Goal: Navigation & Orientation: Understand site structure

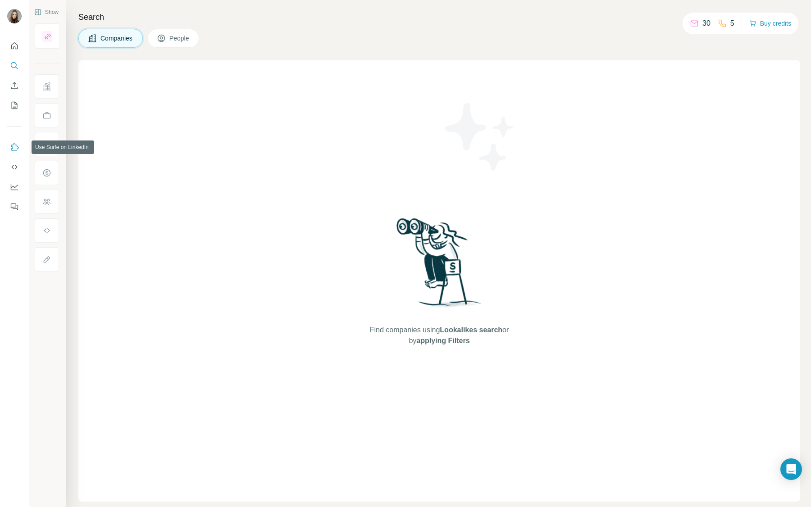
click at [14, 150] on icon "Use Surfe on LinkedIn" at bounding box center [15, 146] width 8 height 7
click at [13, 164] on icon "Use Surfe API" at bounding box center [14, 167] width 9 height 9
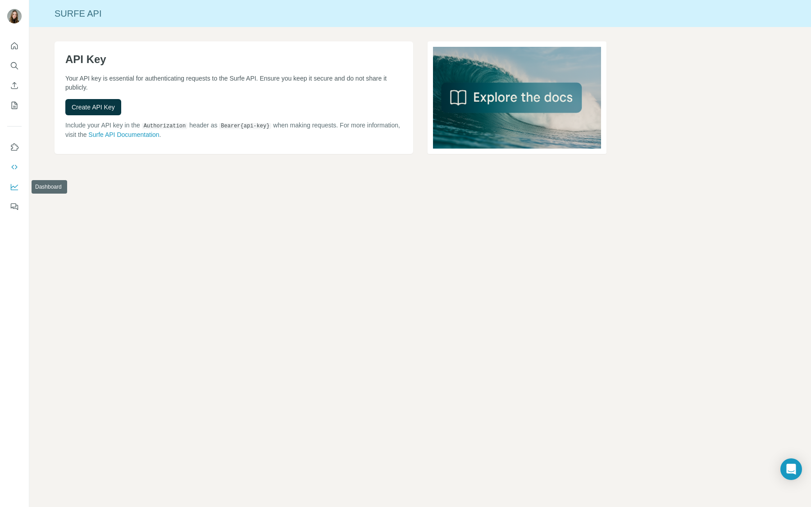
click at [18, 189] on icon "Dashboard" at bounding box center [14, 186] width 9 height 9
click at [18, 43] on icon "Quick start" at bounding box center [14, 45] width 9 height 9
